Goal: Task Accomplishment & Management: Manage account settings

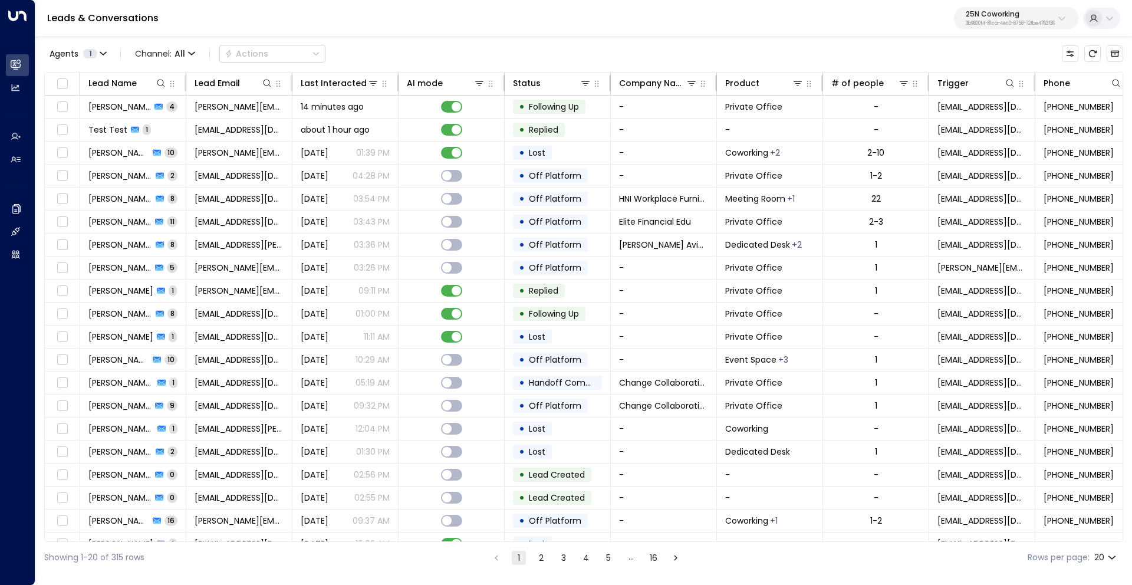
click at [989, 15] on p "25N Coworking" at bounding box center [1010, 14] width 89 height 7
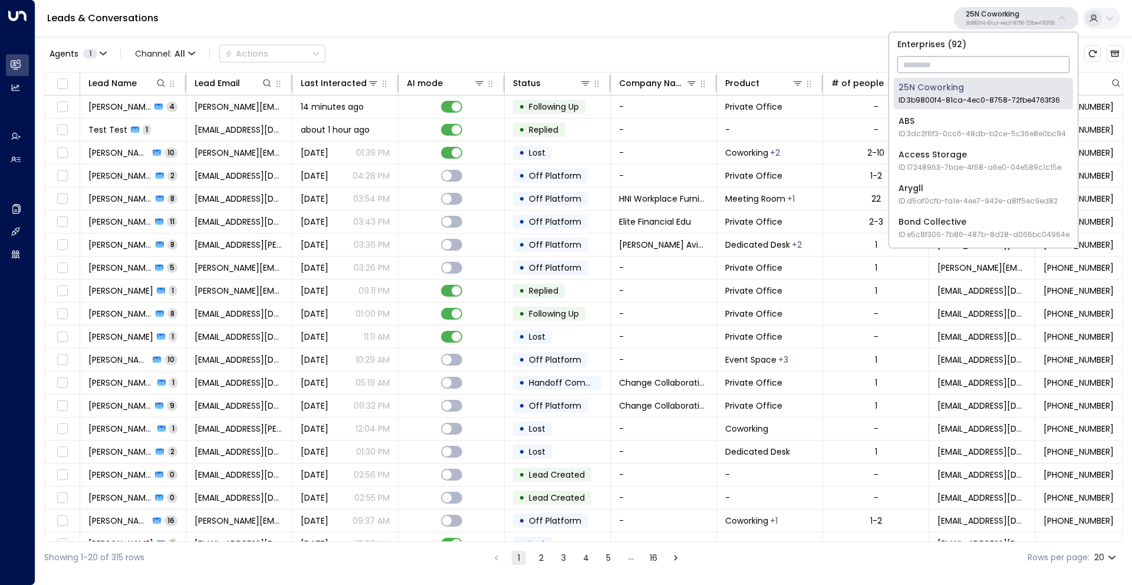
click at [942, 61] on input "text" at bounding box center [984, 65] width 172 height 22
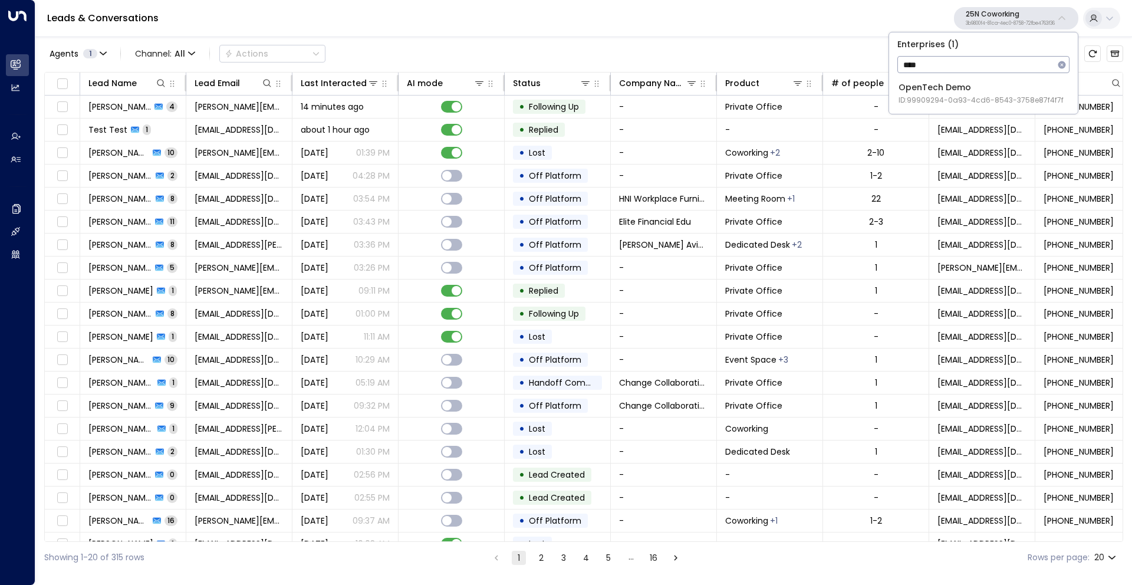
type input "****"
click at [946, 91] on div "OpenTech Demo ID: 99909294-0a93-4cd6-8543-3758e87f4f7f" at bounding box center [981, 93] width 165 height 24
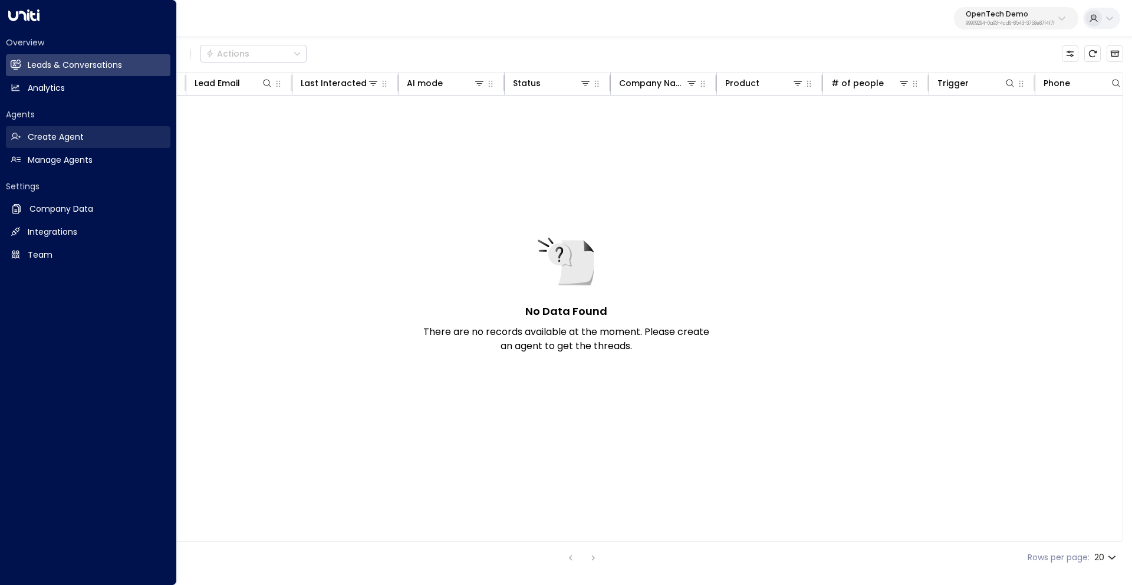
click at [61, 136] on h2 "Create Agent" at bounding box center [56, 137] width 56 height 12
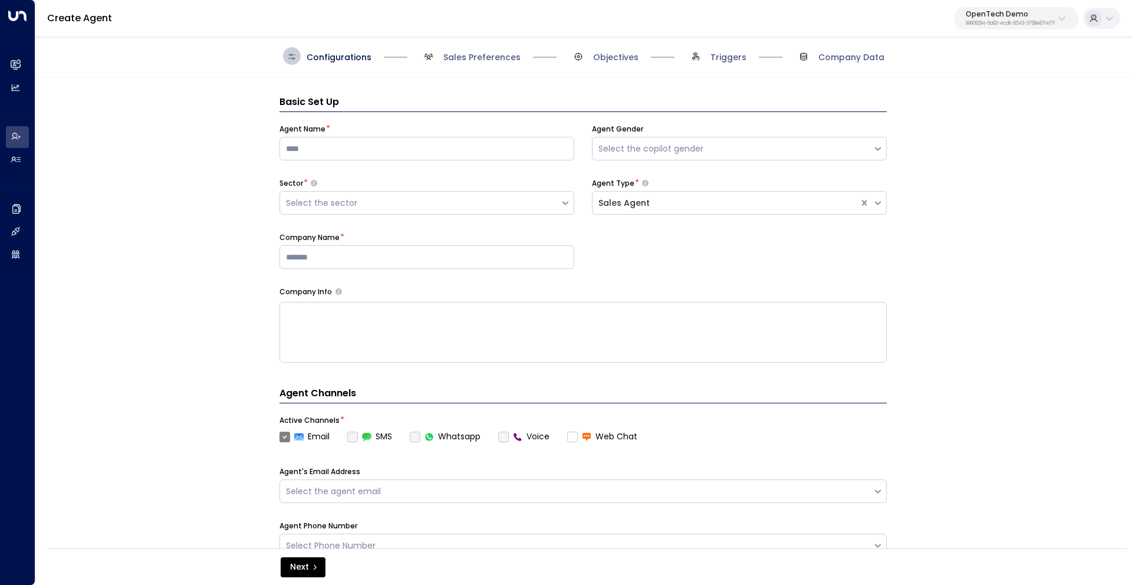
scroll to position [18, 0]
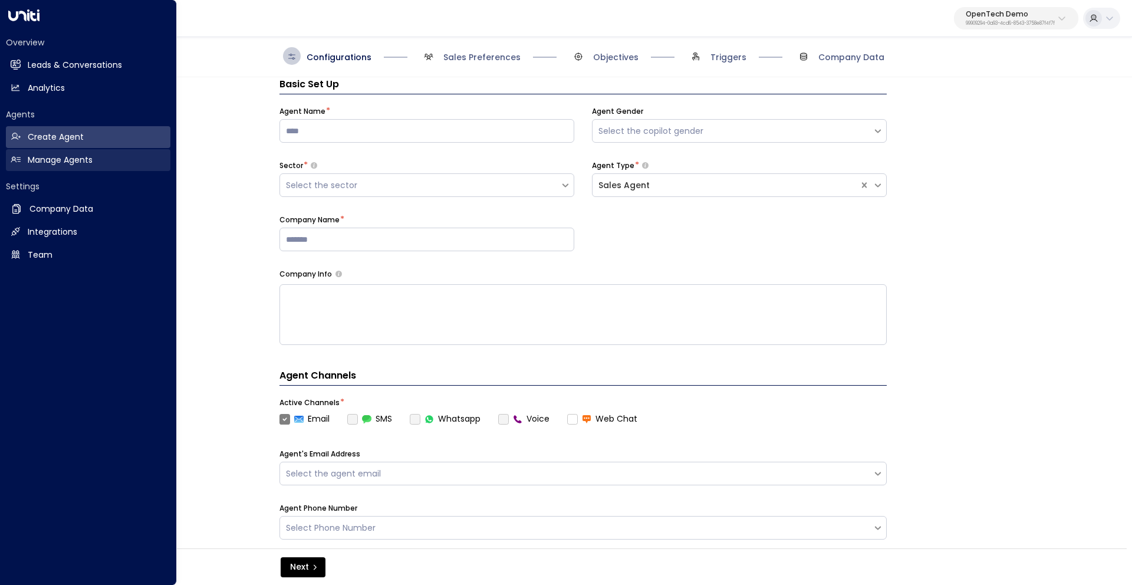
click at [42, 162] on h2 "Manage Agents" at bounding box center [60, 160] width 65 height 12
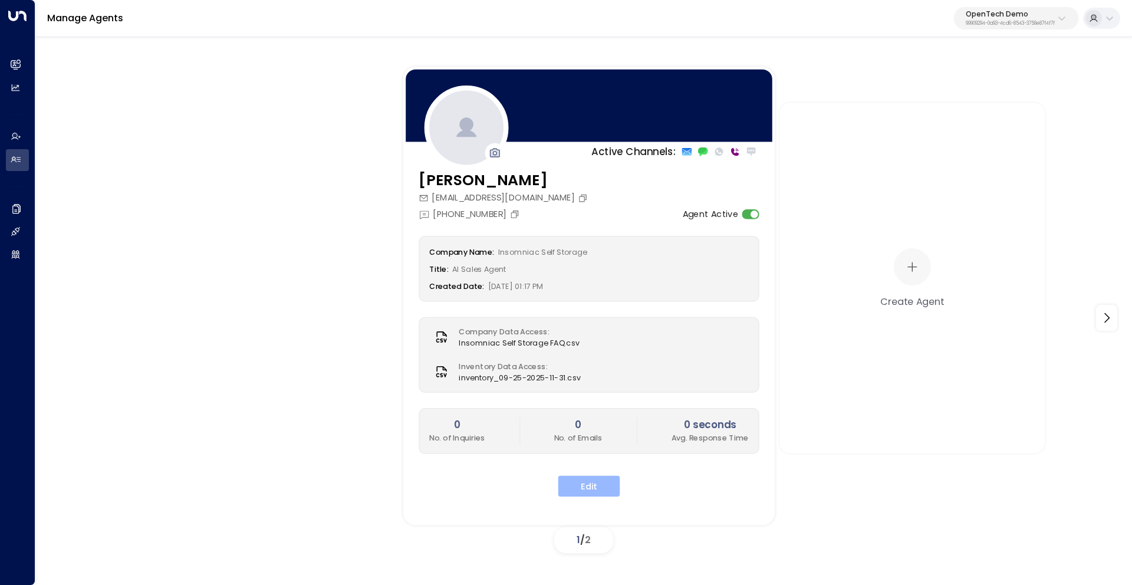
click at [604, 488] on button "Edit" at bounding box center [589, 485] width 62 height 21
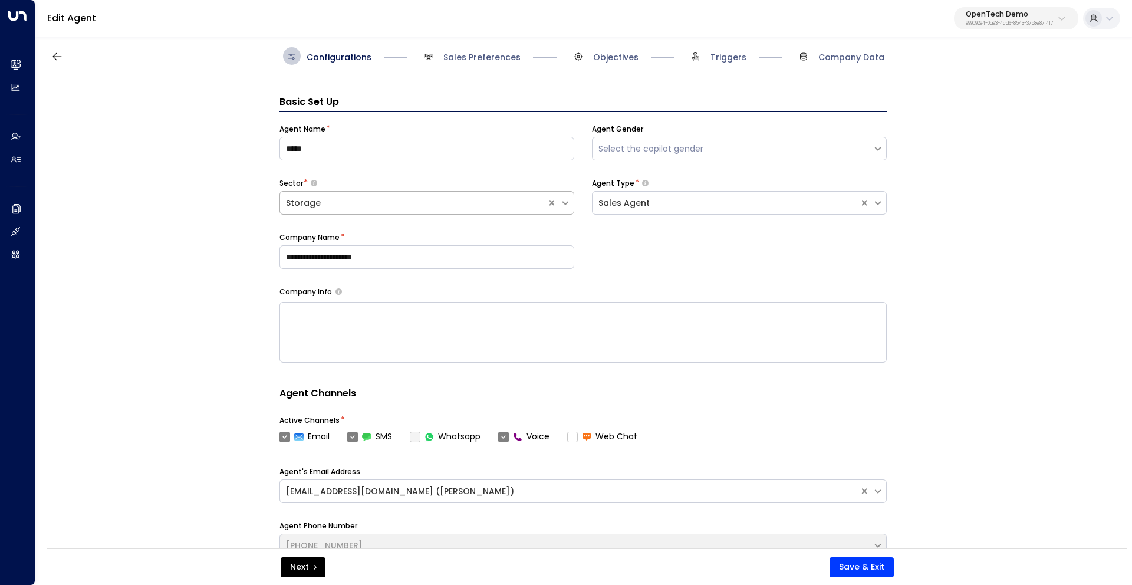
scroll to position [18, 0]
